Goal: Information Seeking & Learning: Learn about a topic

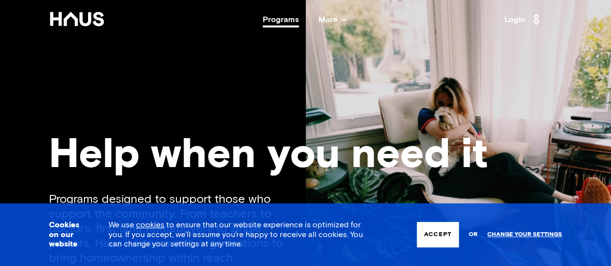
click at [290, 16] on div "Programs" at bounding box center [281, 20] width 36 height 8
click at [527, 234] on link "Change your settings" at bounding box center [525, 234] width 75 height 7
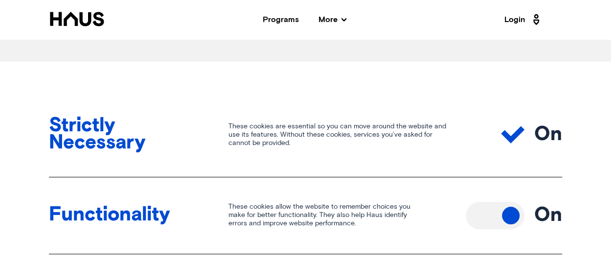
scroll to position [489, 0]
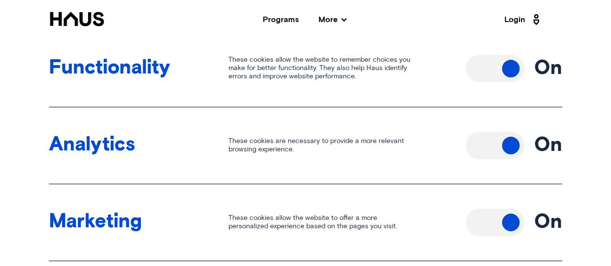
click at [482, 77] on button "Toggle off" at bounding box center [495, 68] width 59 height 27
click at [489, 140] on button "Toggle off" at bounding box center [495, 145] width 59 height 27
click at [484, 231] on button "Toggle off" at bounding box center [495, 222] width 59 height 27
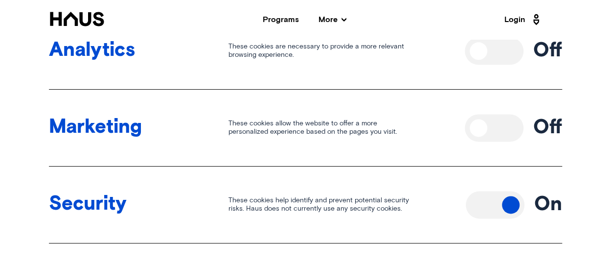
scroll to position [734, 0]
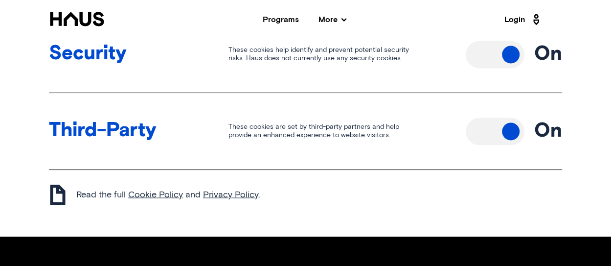
click at [487, 135] on button "Toggle off" at bounding box center [495, 130] width 59 height 27
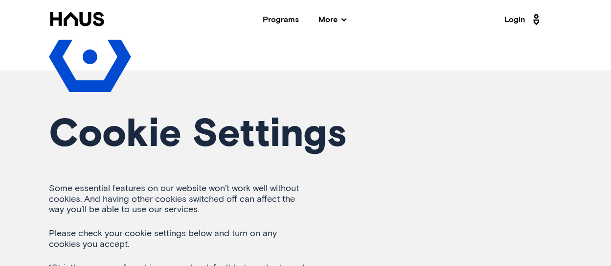
scroll to position [0, 0]
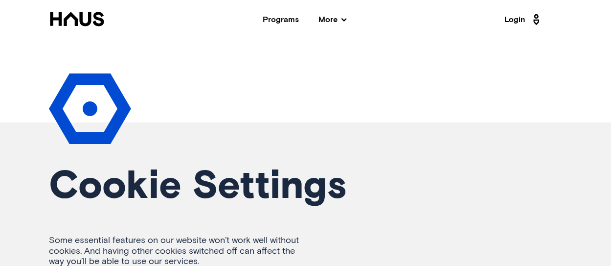
click at [277, 18] on div "Programs" at bounding box center [281, 20] width 36 height 8
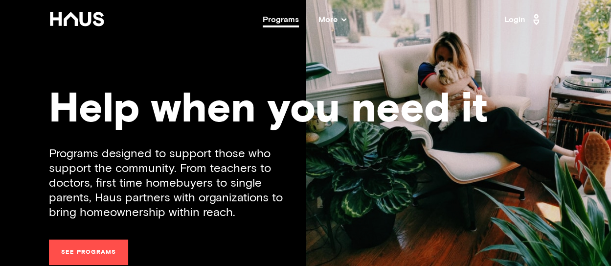
scroll to position [98, 0]
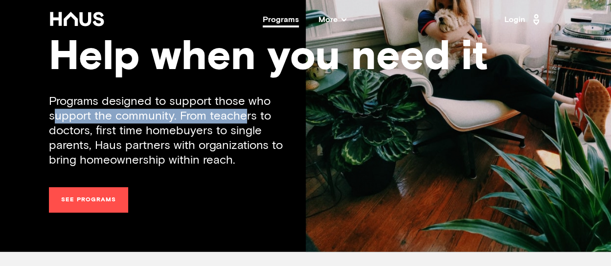
drag, startPoint x: 54, startPoint y: 114, endPoint x: 245, endPoint y: 116, distance: 190.4
click at [245, 116] on div "Programs designed to support those who support the community. From teachers to …" at bounding box center [177, 130] width 257 height 73
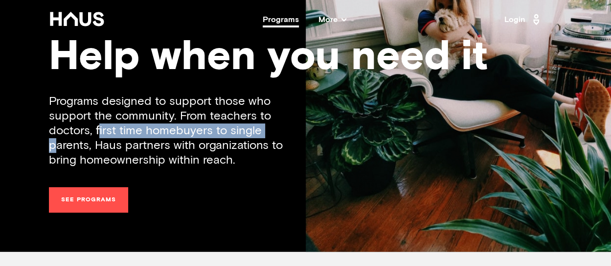
drag, startPoint x: 99, startPoint y: 128, endPoint x: 270, endPoint y: 128, distance: 171.3
click at [270, 128] on div "Programs designed to support those who support the community. From teachers to …" at bounding box center [177, 130] width 257 height 73
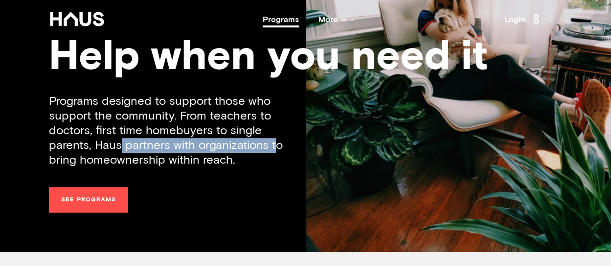
drag, startPoint x: 75, startPoint y: 143, endPoint x: 230, endPoint y: 142, distance: 154.7
click at [230, 142] on div "Programs designed to support those who support the community. From teachers to …" at bounding box center [177, 130] width 257 height 73
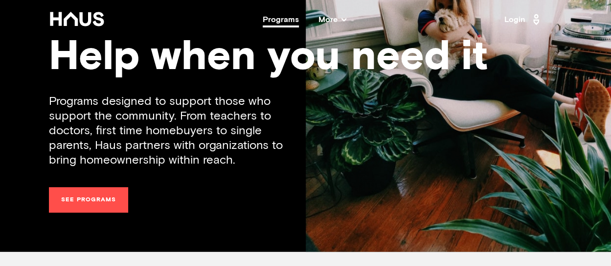
click at [142, 157] on div "Programs designed to support those who support the community. From teachers to …" at bounding box center [177, 130] width 257 height 73
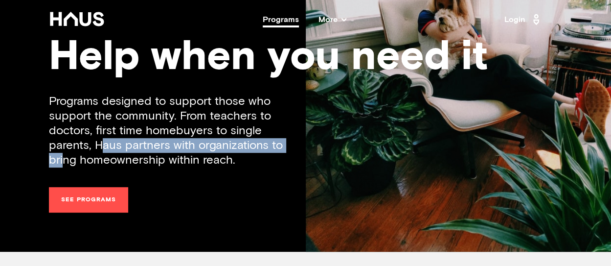
drag, startPoint x: 56, startPoint y: 143, endPoint x: 253, endPoint y: 147, distance: 196.8
click at [253, 147] on div "Programs designed to support those who support the community. From teachers to …" at bounding box center [177, 130] width 257 height 73
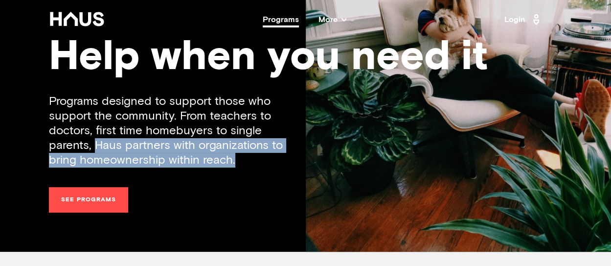
drag, startPoint x: 202, startPoint y: 163, endPoint x: 41, endPoint y: 145, distance: 161.9
click at [41, 145] on div "Help when you need it Programs designed to support those who support the commun…" at bounding box center [305, 76] width 611 height 349
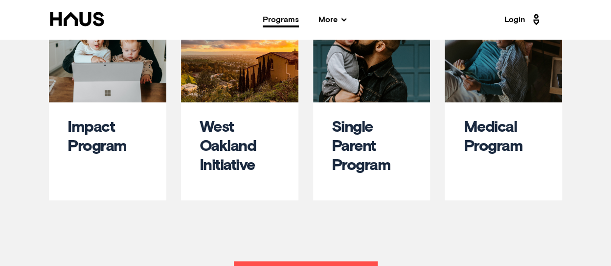
scroll to position [538, 0]
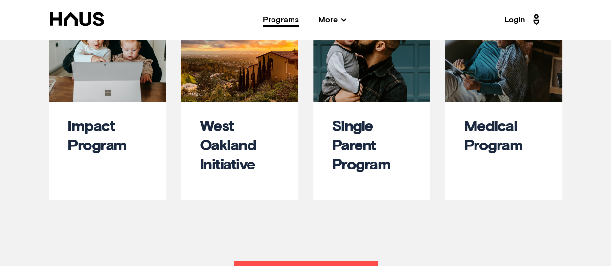
click at [93, 147] on link "Impact Program" at bounding box center [97, 136] width 59 height 35
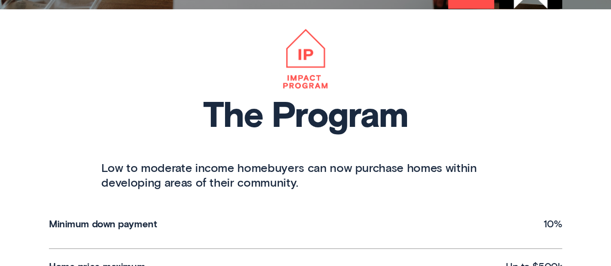
scroll to position [294, 0]
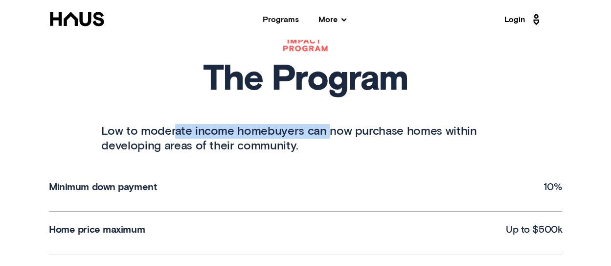
drag, startPoint x: 173, startPoint y: 133, endPoint x: 324, endPoint y: 134, distance: 150.8
click at [324, 134] on p "Low to moderate income homebuyers can now purchase homes within developing area…" at bounding box center [305, 138] width 408 height 29
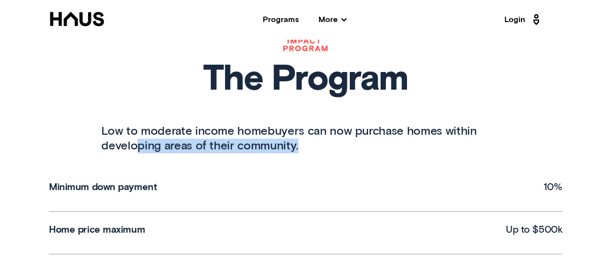
drag, startPoint x: 134, startPoint y: 147, endPoint x: 317, endPoint y: 147, distance: 183.1
click at [294, 147] on p "Low to moderate income homebuyers can now purchase homes within developing area…" at bounding box center [305, 138] width 408 height 29
click at [317, 147] on p "Low to moderate income homebuyers can now purchase homes within developing area…" at bounding box center [305, 138] width 408 height 29
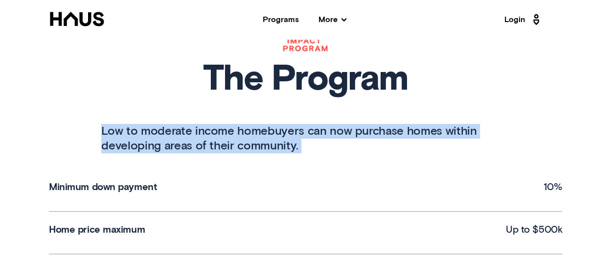
drag, startPoint x: 315, startPoint y: 147, endPoint x: 104, endPoint y: 130, distance: 212.1
click at [104, 130] on p "Low to moderate income homebuyers can now purchase homes within developing area…" at bounding box center [305, 138] width 408 height 29
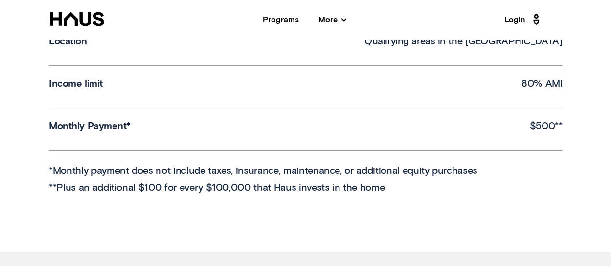
scroll to position [538, 0]
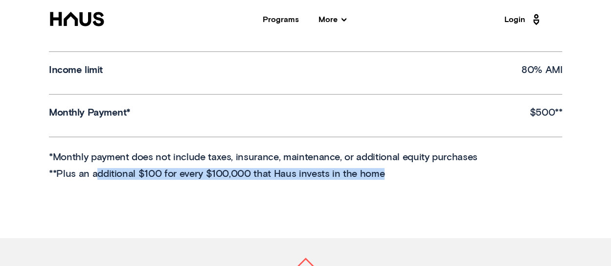
drag, startPoint x: 95, startPoint y: 171, endPoint x: 393, endPoint y: 176, distance: 298.1
click at [393, 176] on p "**Plus an additional $100 for every $100,000 that Haus invests in the home" at bounding box center [305, 174] width 513 height 12
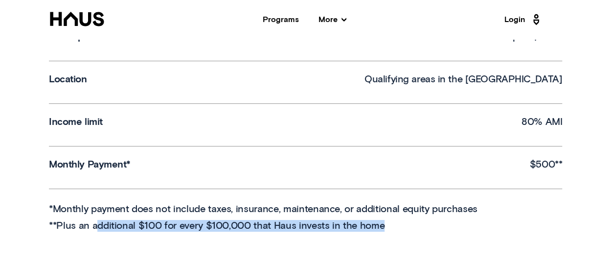
scroll to position [441, 0]
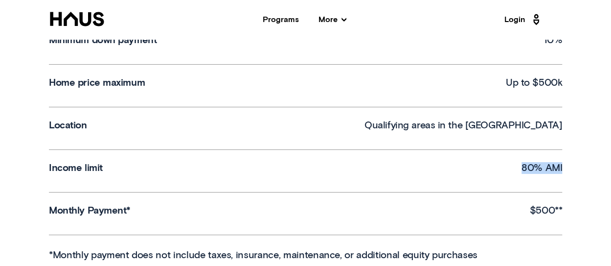
drag, startPoint x: 523, startPoint y: 166, endPoint x: 566, endPoint y: 166, distance: 43.6
click at [566, 166] on div "Minimum down payment 10% Home price maximum Up to $500k Location Qualifying are…" at bounding box center [305, 150] width 611 height 256
drag, startPoint x: 505, startPoint y: 81, endPoint x: 568, endPoint y: 82, distance: 63.6
click at [568, 82] on div "Minimum down payment 10% Home price maximum Up to $500k Location Qualifying are…" at bounding box center [305, 150] width 611 height 256
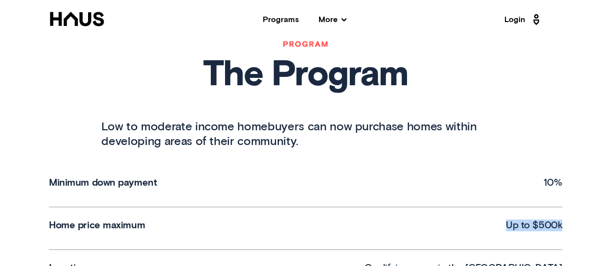
scroll to position [294, 0]
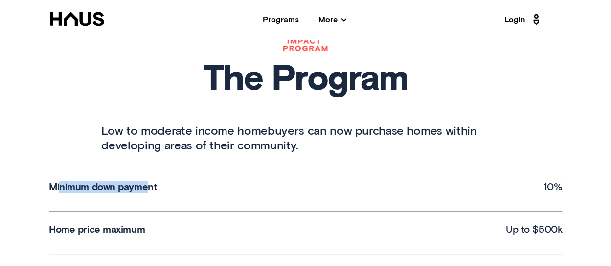
drag, startPoint x: 59, startPoint y: 186, endPoint x: 149, endPoint y: 185, distance: 90.1
click at [149, 185] on p "Minimum down payment" at bounding box center [103, 187] width 108 height 12
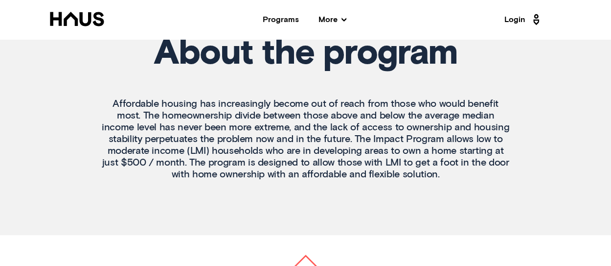
scroll to position [832, 0]
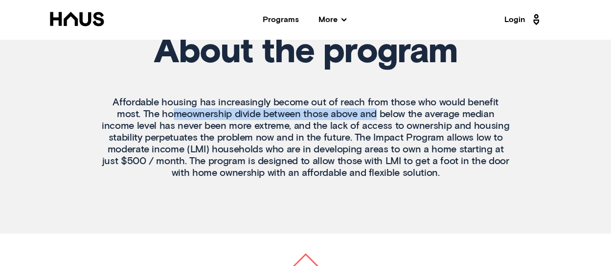
drag, startPoint x: 136, startPoint y: 114, endPoint x: 333, endPoint y: 115, distance: 196.8
click at [333, 115] on p "Affordable housing has increasingly become out of reach from those who would be…" at bounding box center [305, 137] width 408 height 82
